Goal: Task Accomplishment & Management: Manage account settings

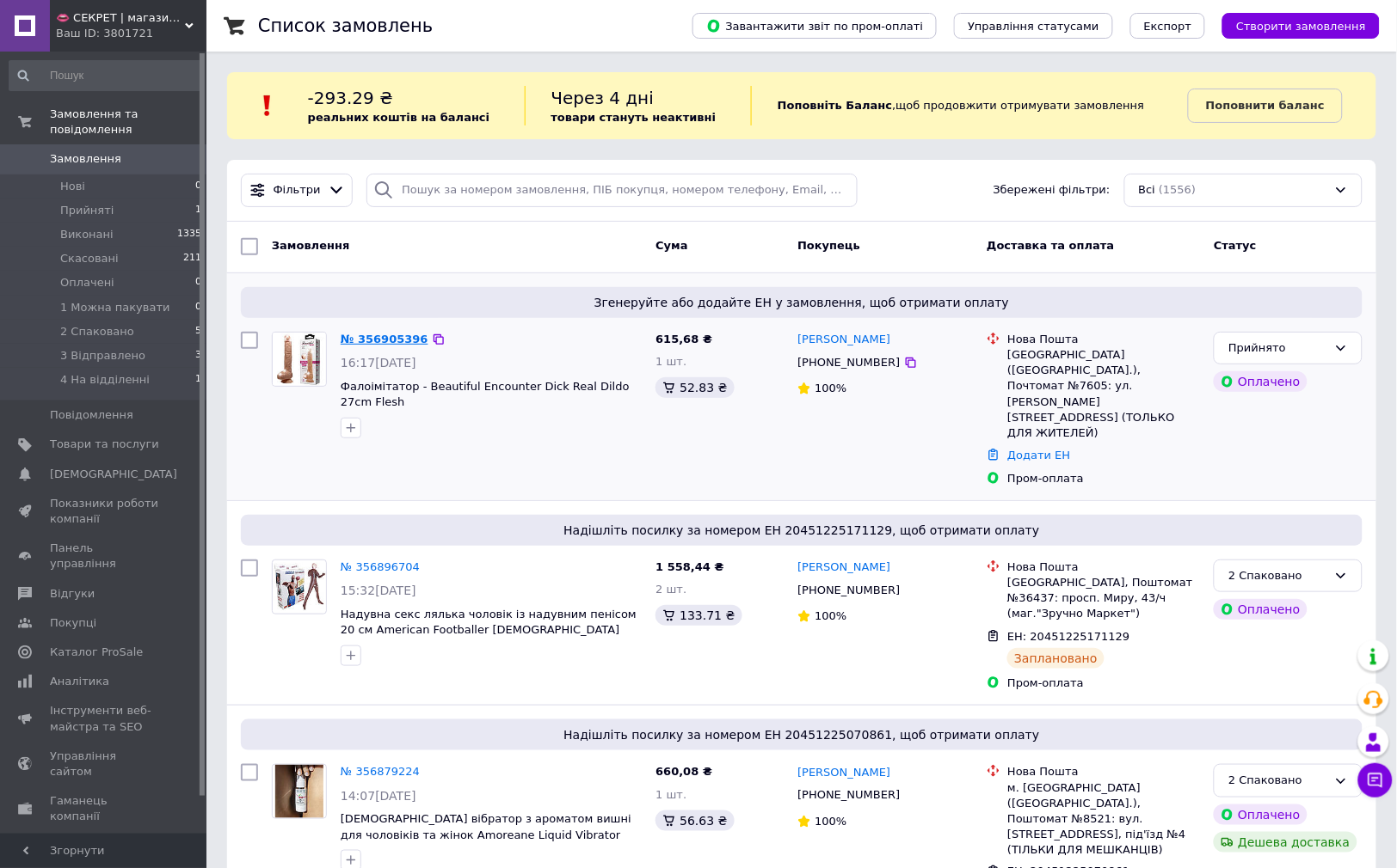
click at [389, 343] on link "№ 356905396" at bounding box center [384, 338] width 88 height 13
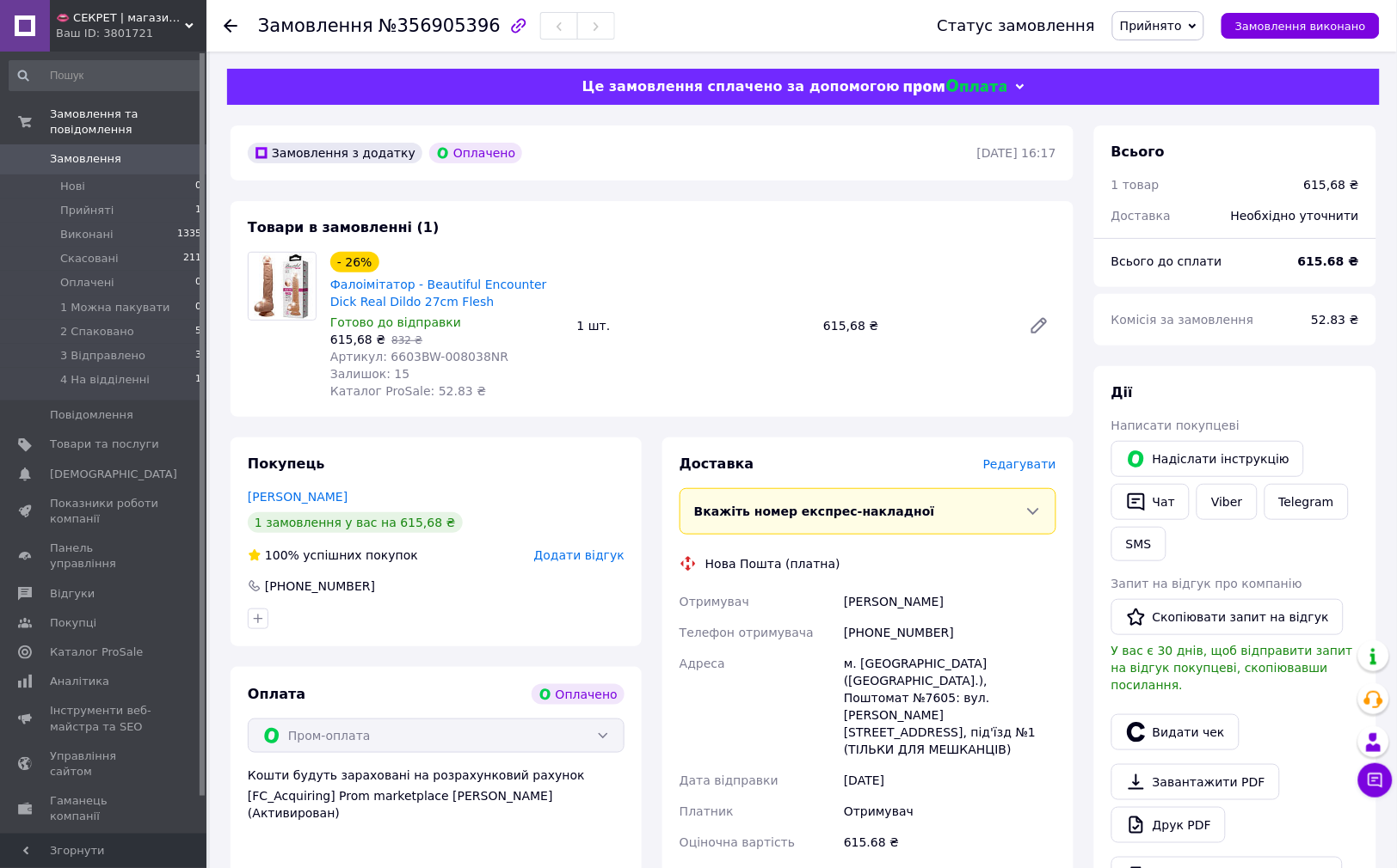
click at [870, 606] on div "[PERSON_NAME]" at bounding box center [949, 602] width 220 height 31
copy div "[PERSON_NAME]"
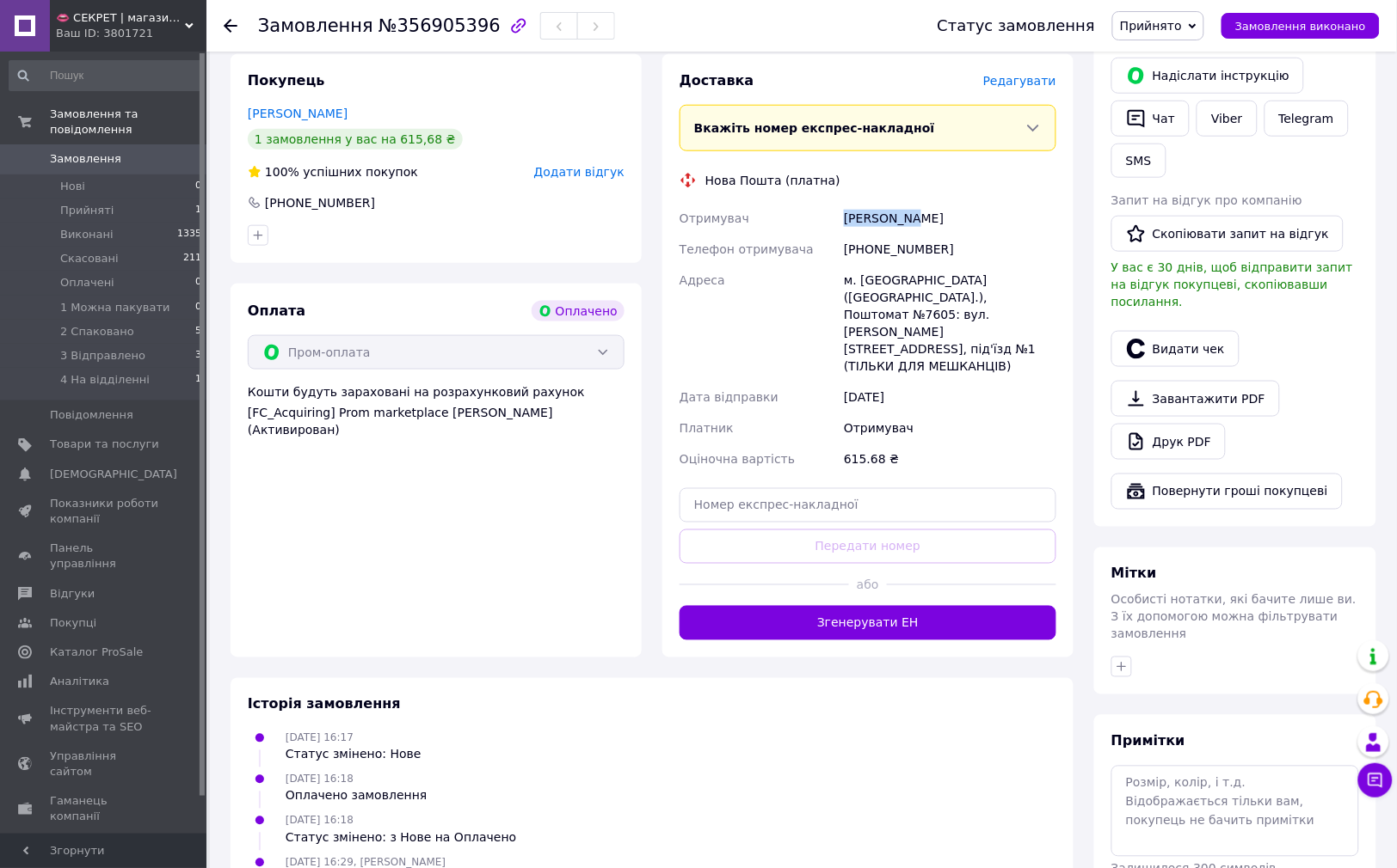
scroll to position [386, 0]
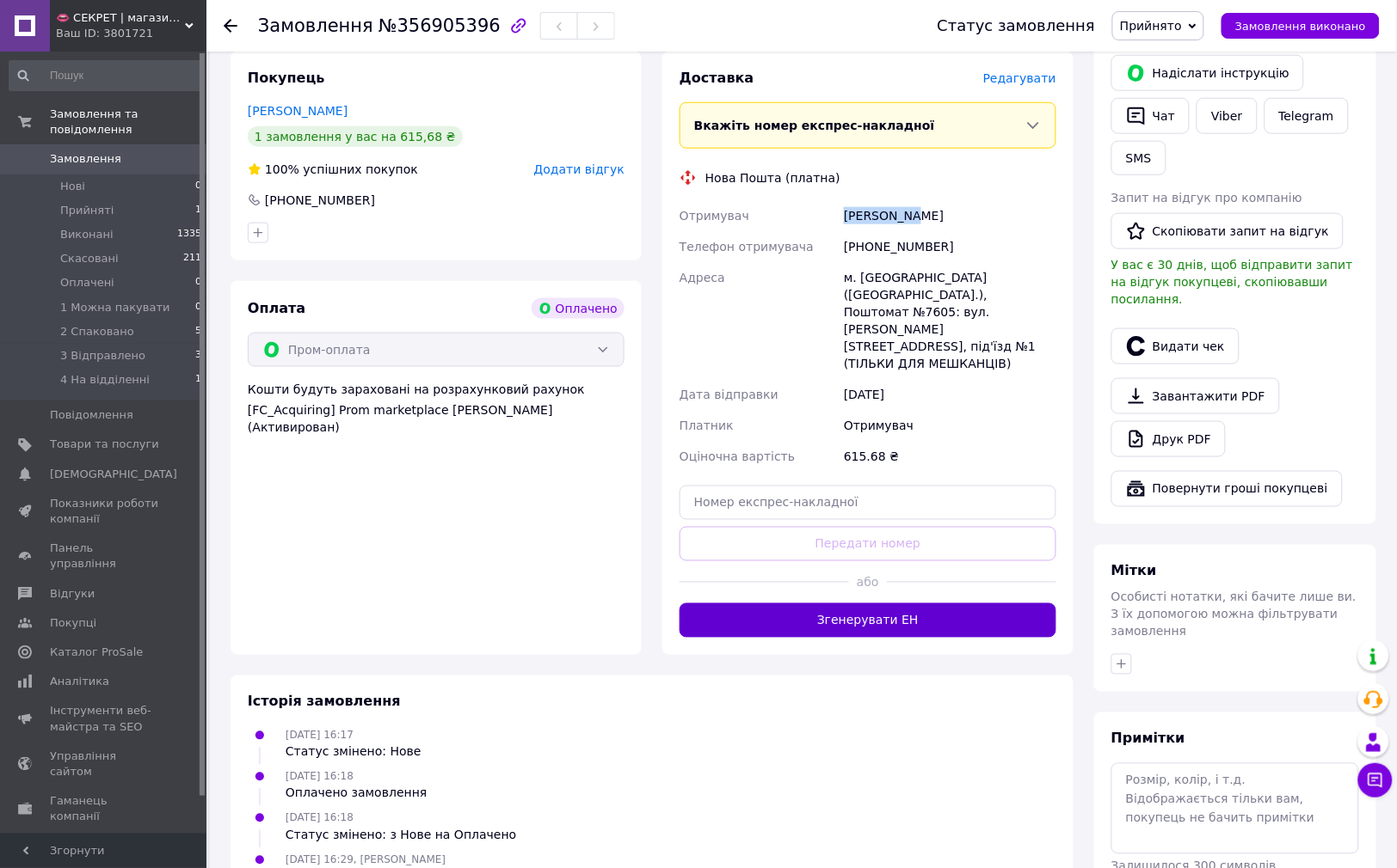
click at [858, 604] on button "Згенерувати ЕН" at bounding box center [868, 620] width 377 height 34
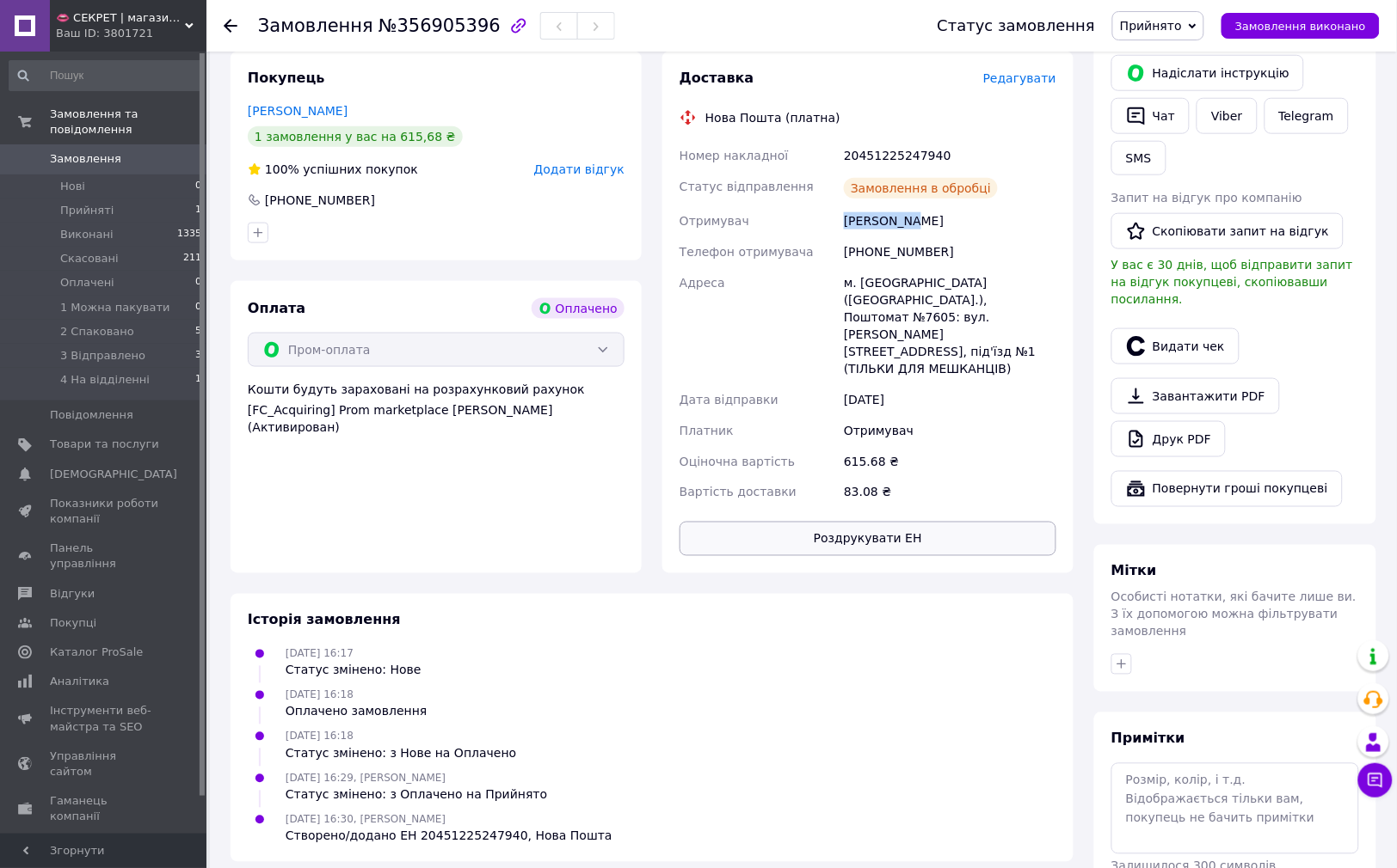
click at [935, 522] on button "Роздрукувати ЕН" at bounding box center [868, 538] width 377 height 34
click at [572, 687] on div "[DATE] 16:18 Оплачено замовлення" at bounding box center [652, 703] width 822 height 34
click at [1176, 40] on div "Статус замовлення Прийнято Виконано Скасовано Оплачено 1 Можна пакувати 2 Спако…" at bounding box center [1141, 25] width 476 height 52
click at [1181, 31] on span "Прийнято" at bounding box center [1150, 25] width 61 height 14
click at [1180, 160] on li "2 Спаковано" at bounding box center [1177, 163] width 127 height 25
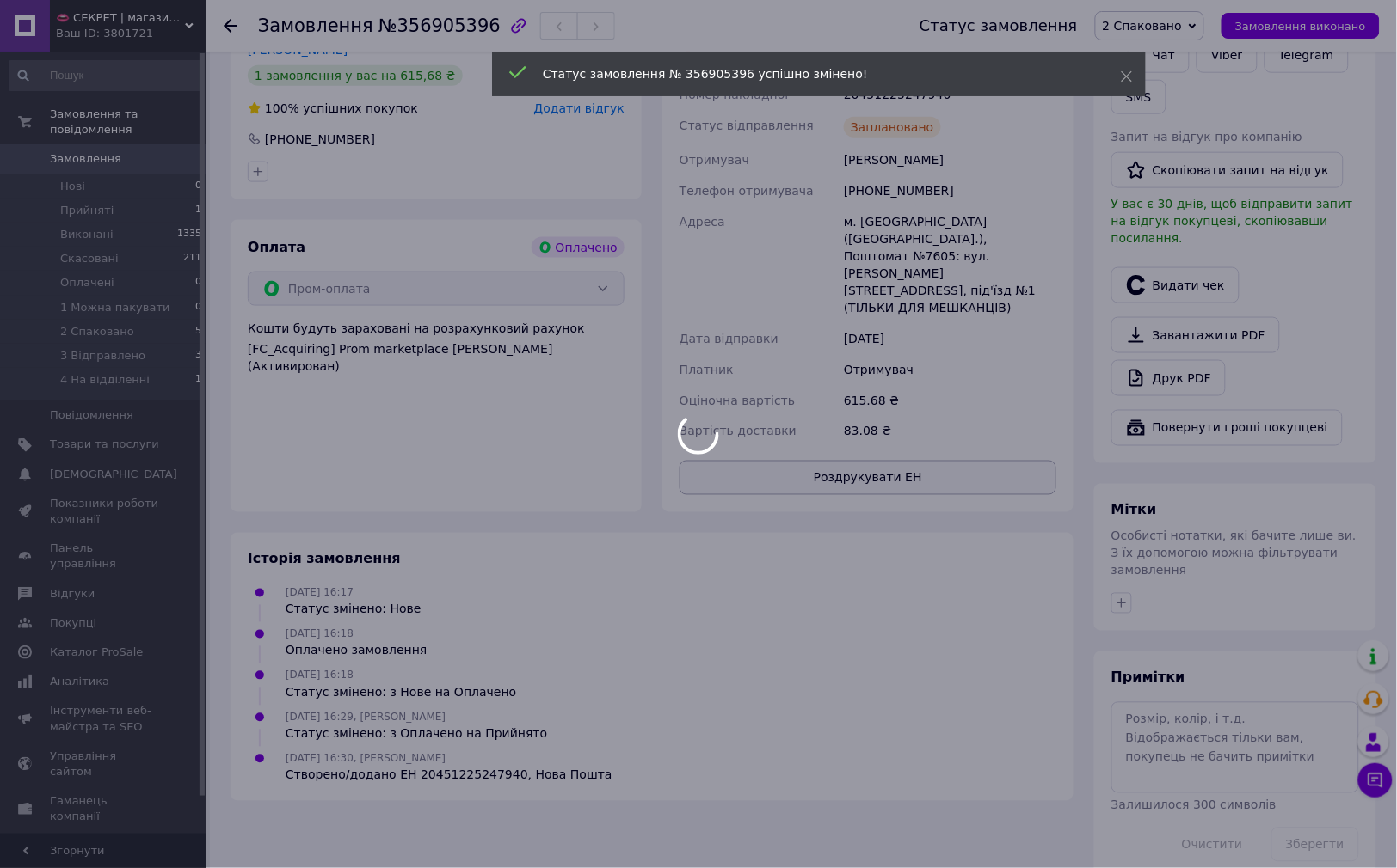
scroll to position [0, 0]
